Goal: Navigation & Orientation: Find specific page/section

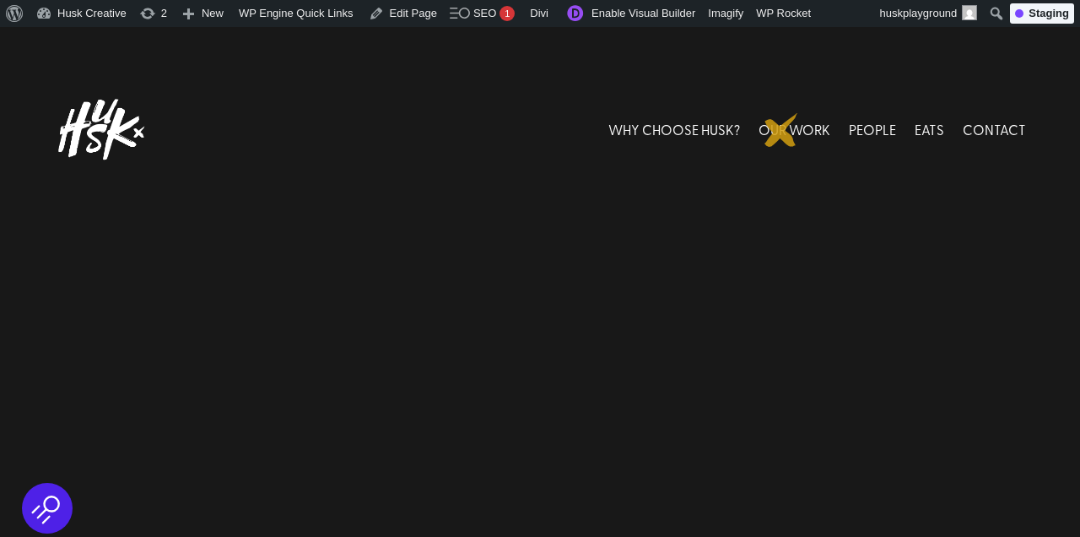
click at [782, 130] on link "OUR WORK" at bounding box center [795, 129] width 72 height 75
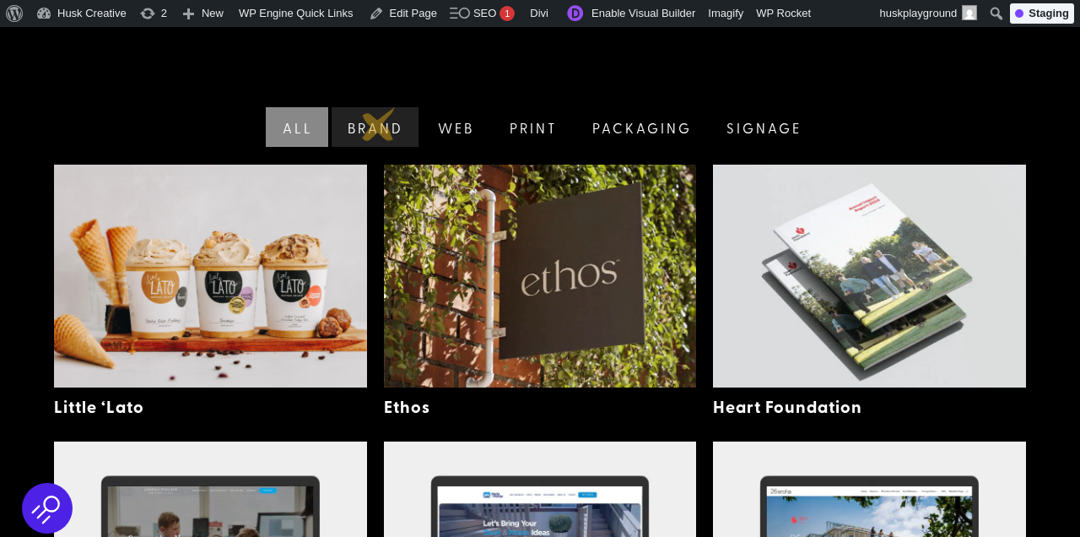
click at [379, 124] on link "Brand" at bounding box center [373, 127] width 91 height 40
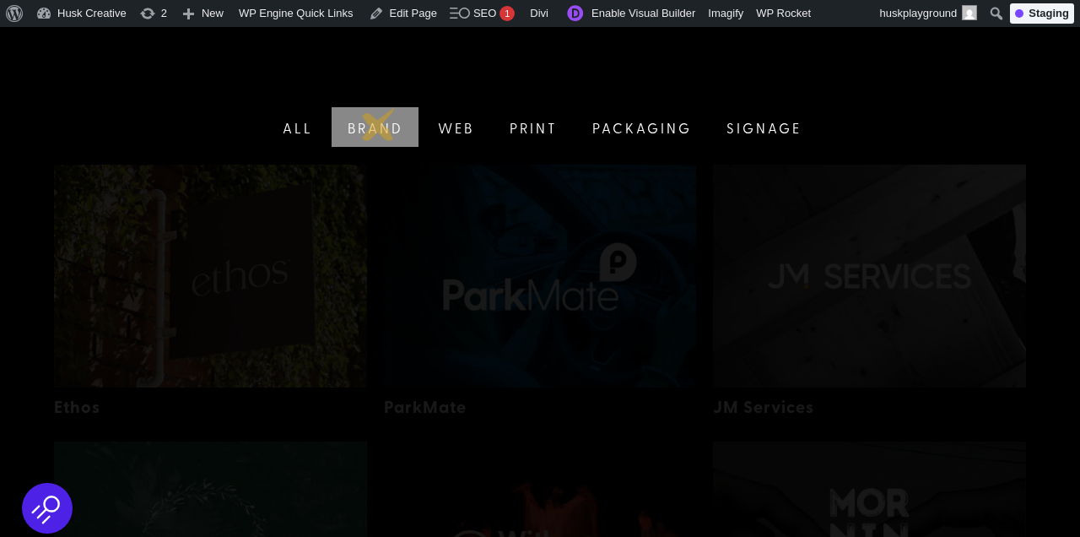
scroll to position [355, 0]
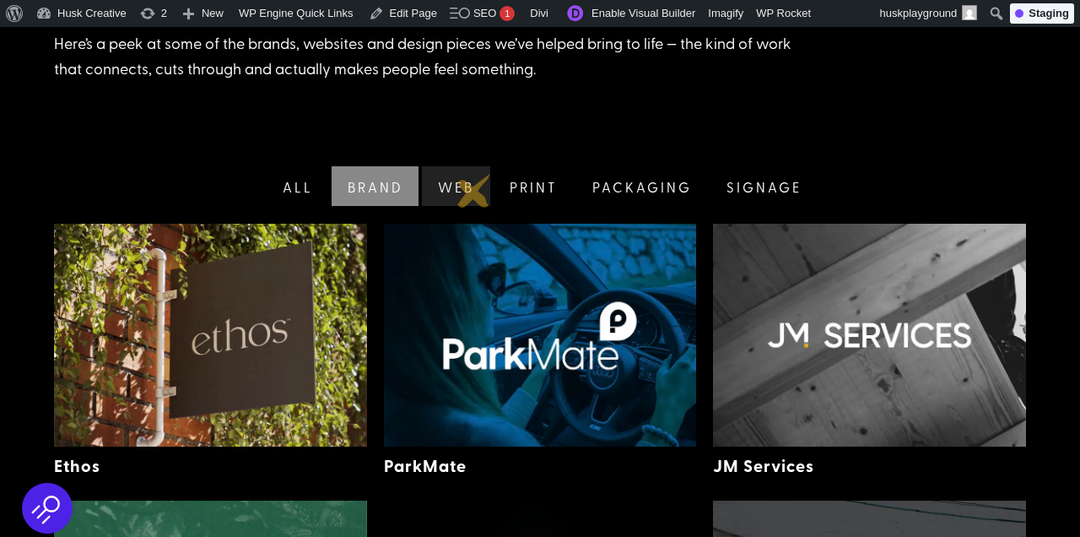
click at [469, 189] on link "Web" at bounding box center [455, 186] width 72 height 40
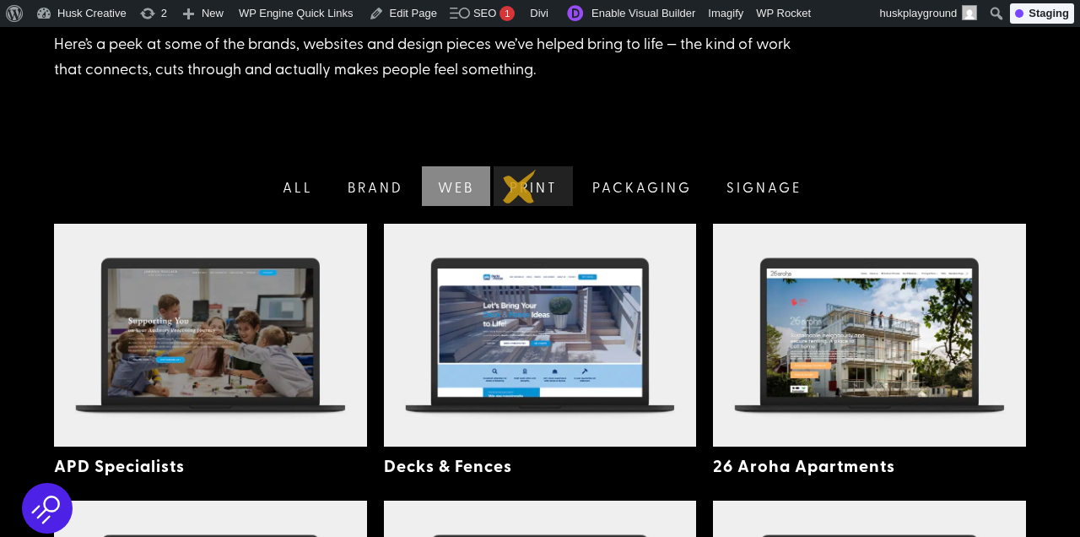
click at [520, 187] on link "Print" at bounding box center [532, 186] width 84 height 40
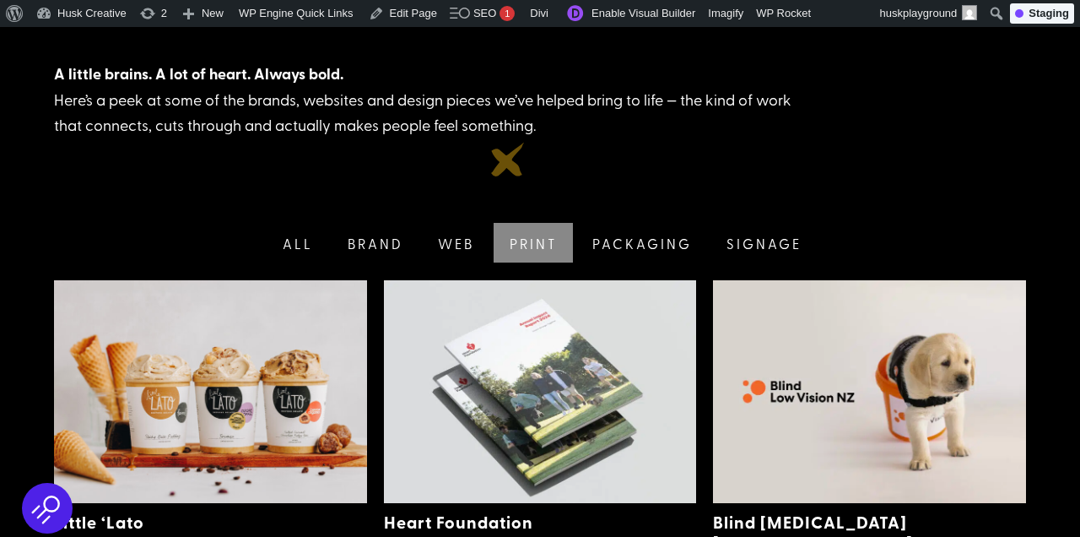
scroll to position [284, 0]
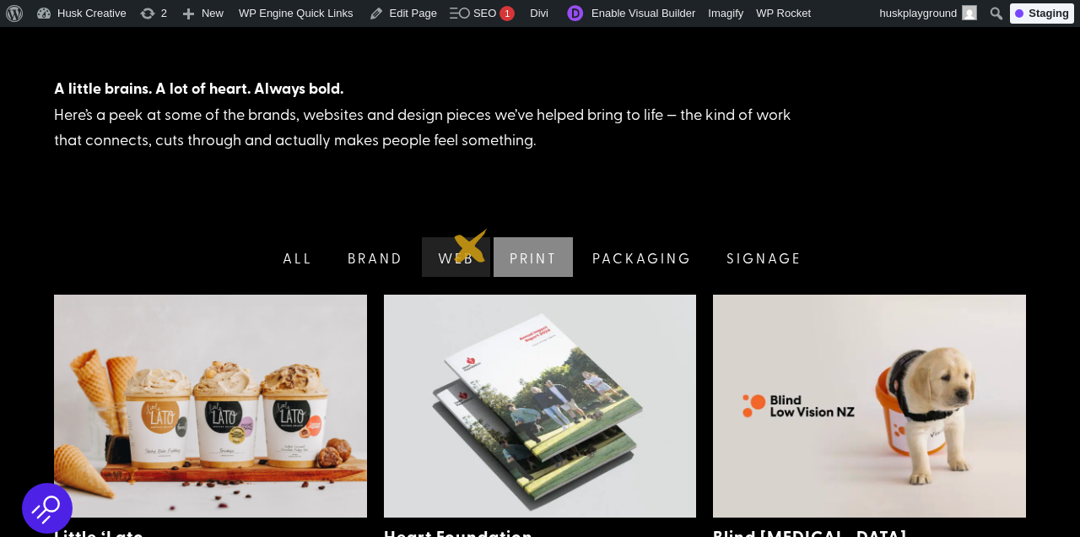
click at [471, 246] on link "Web" at bounding box center [455, 257] width 72 height 40
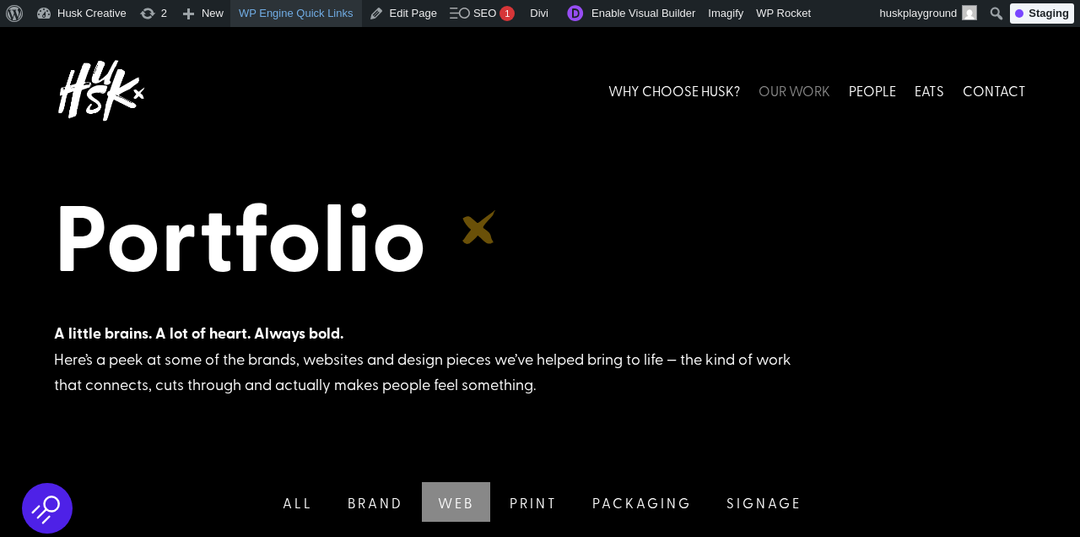
scroll to position [29, 0]
